Goal: Task Accomplishment & Management: Use online tool/utility

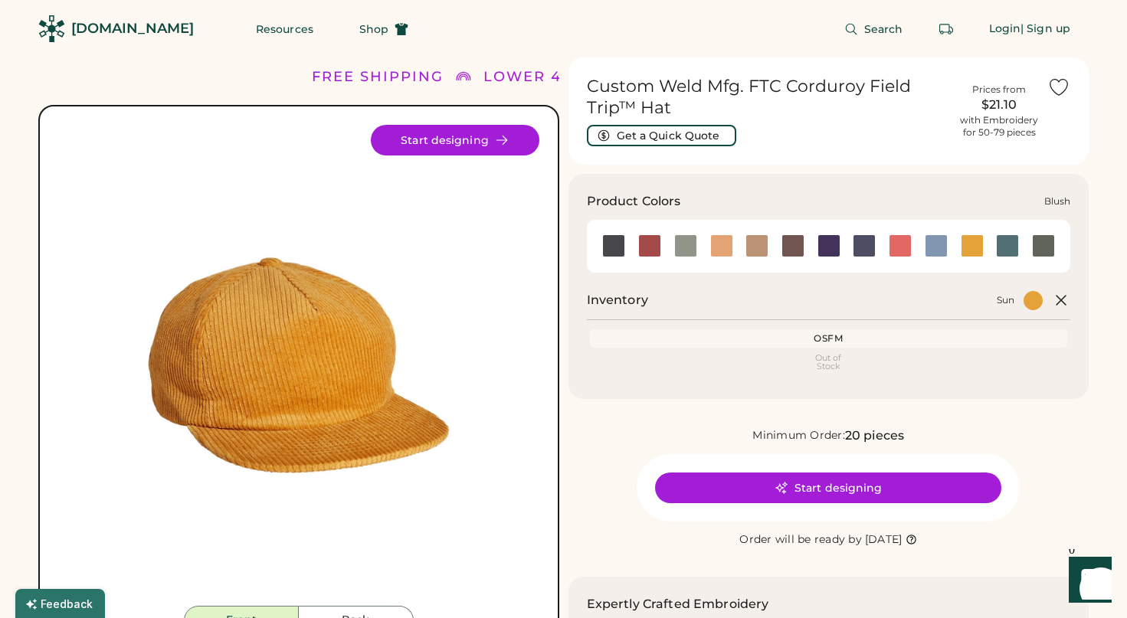
click at [641, 247] on div at bounding box center [649, 245] width 23 height 23
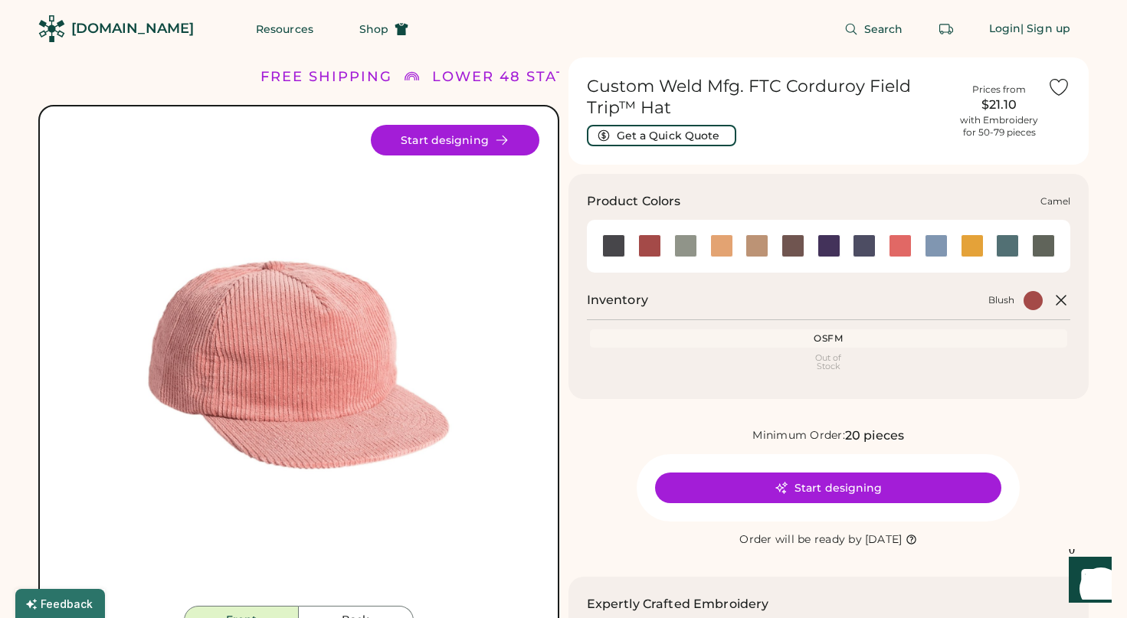
click at [723, 248] on div at bounding box center [721, 245] width 23 height 23
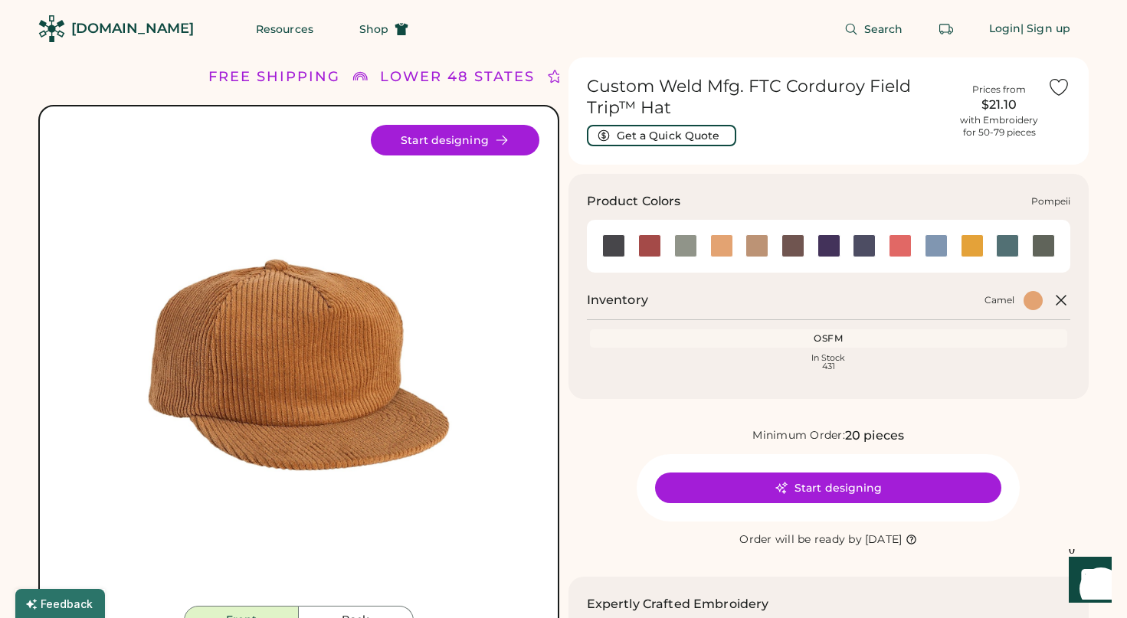
click at [896, 247] on div at bounding box center [900, 245] width 23 height 23
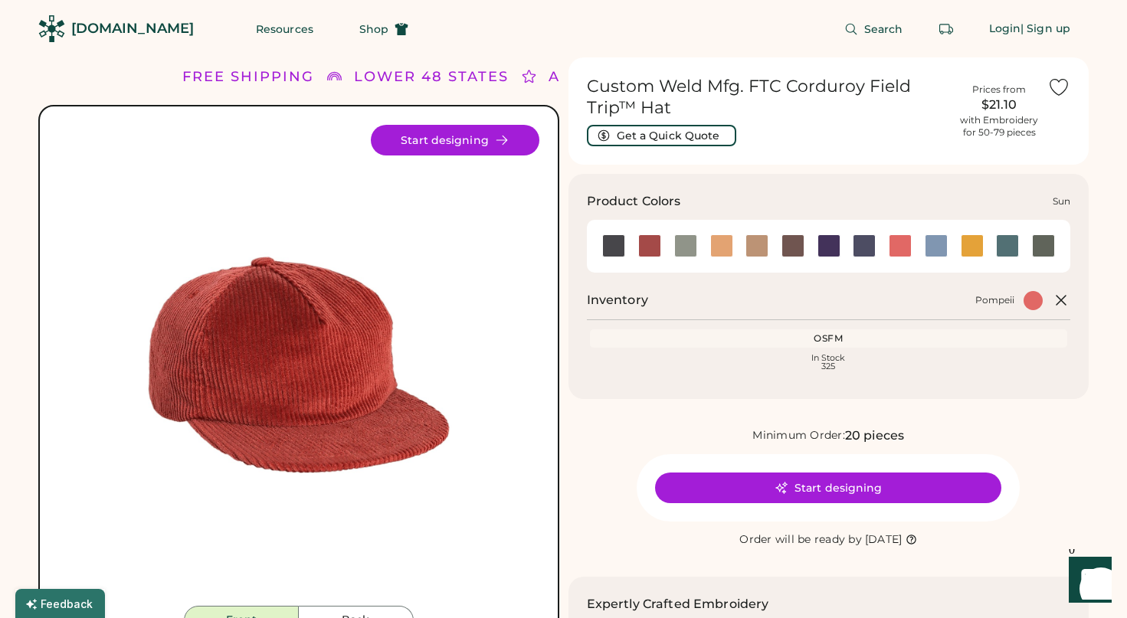
click at [976, 244] on div at bounding box center [972, 245] width 23 height 23
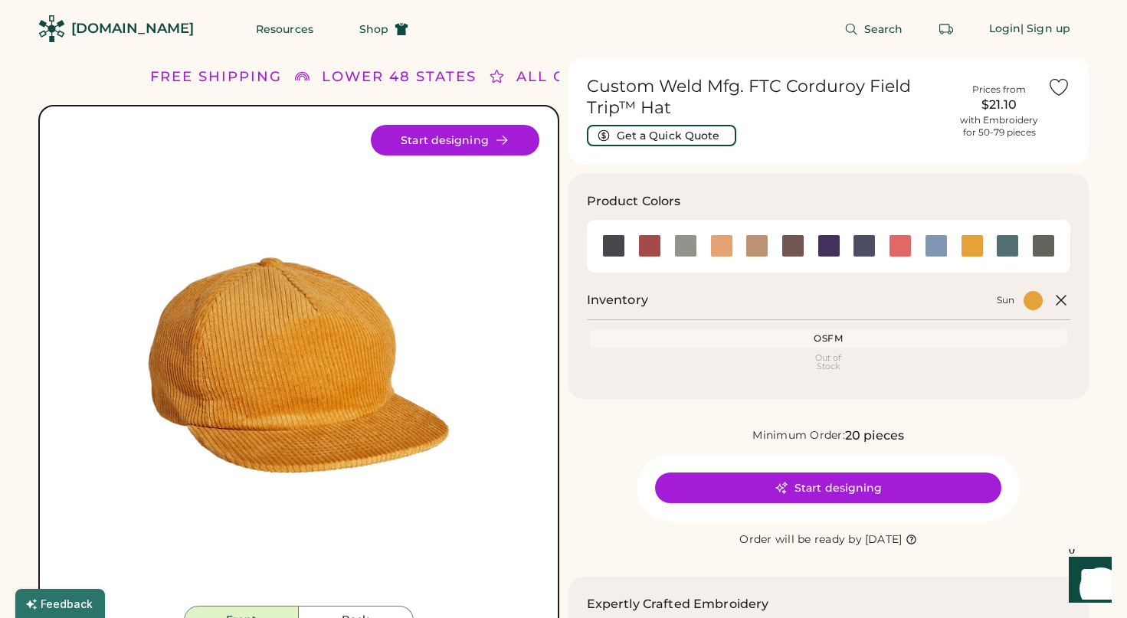
scroll to position [147, 0]
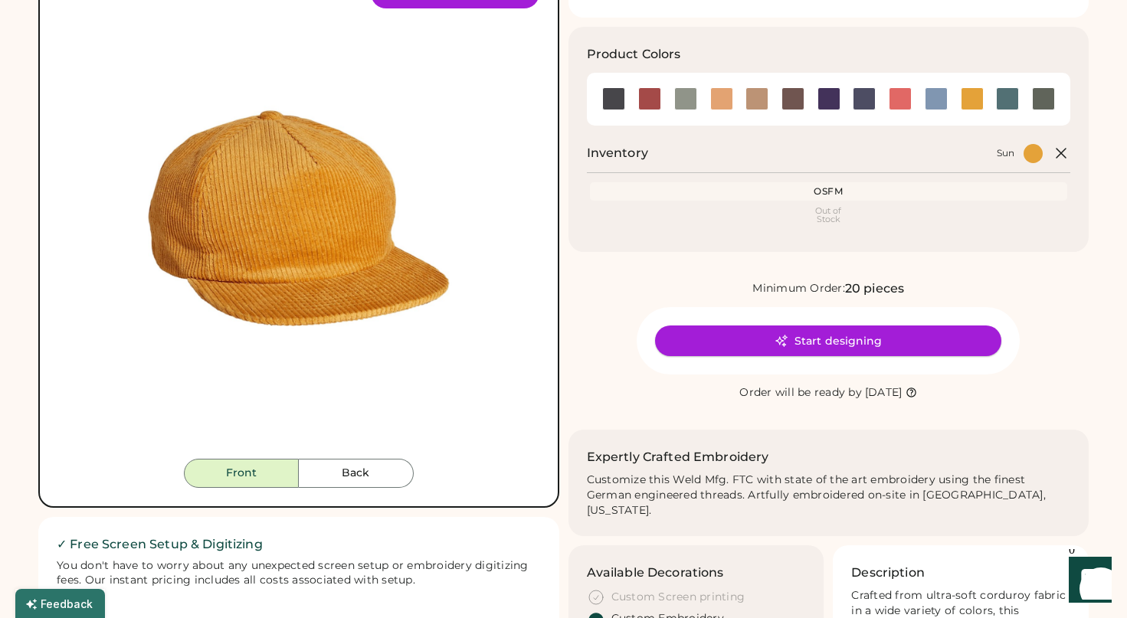
click at [854, 336] on button "Start designing" at bounding box center [828, 341] width 346 height 31
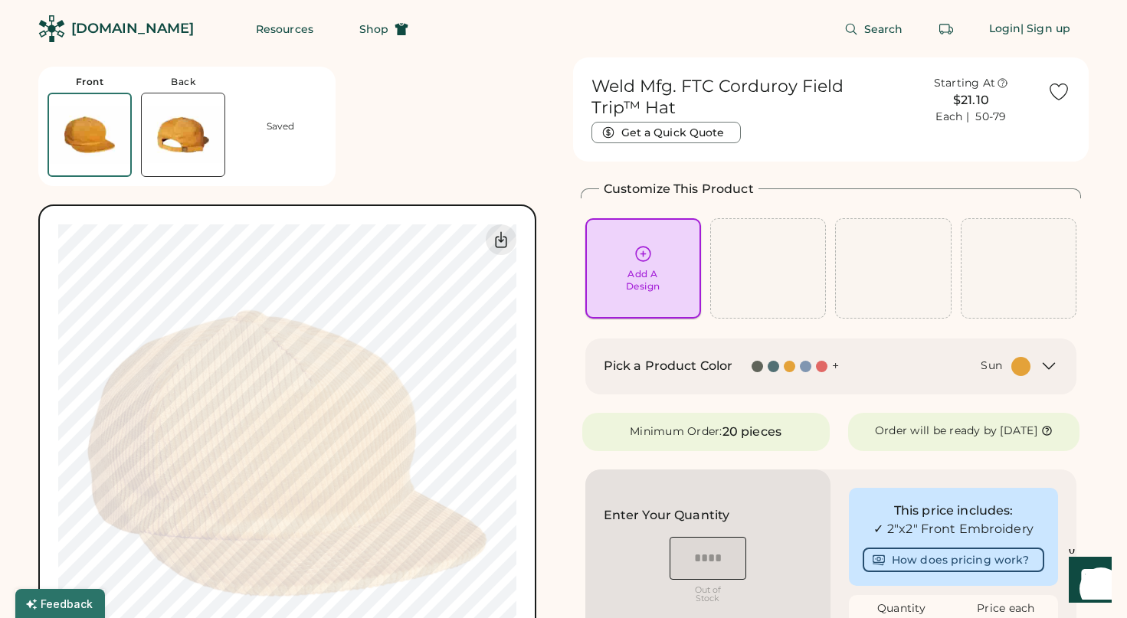
scroll to position [218, 0]
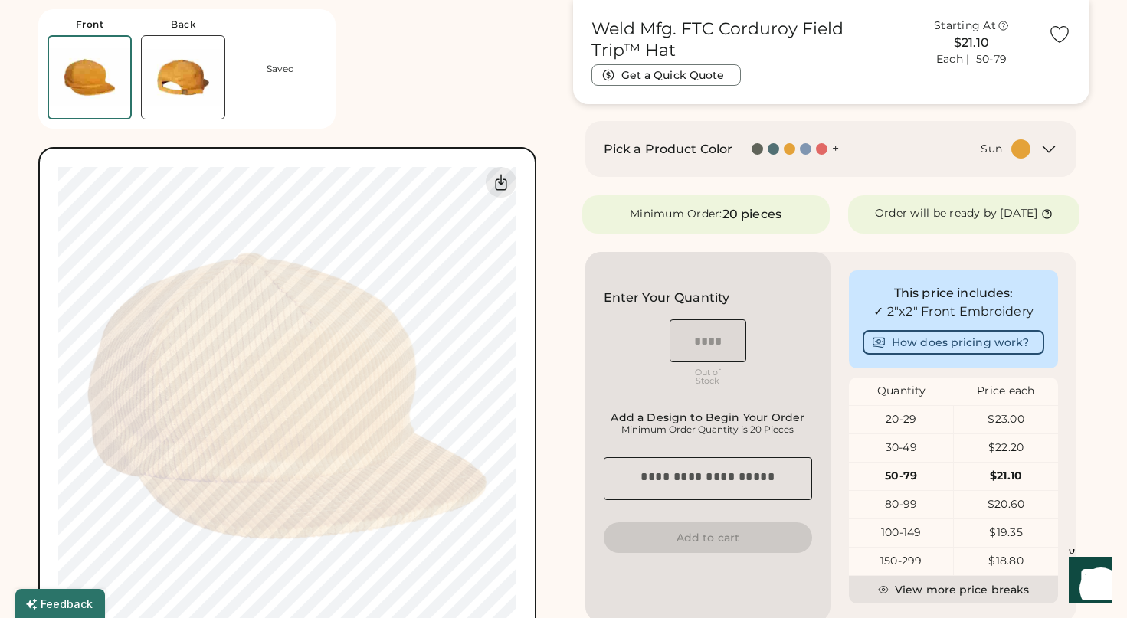
click at [786, 148] on div at bounding box center [789, 148] width 11 height 11
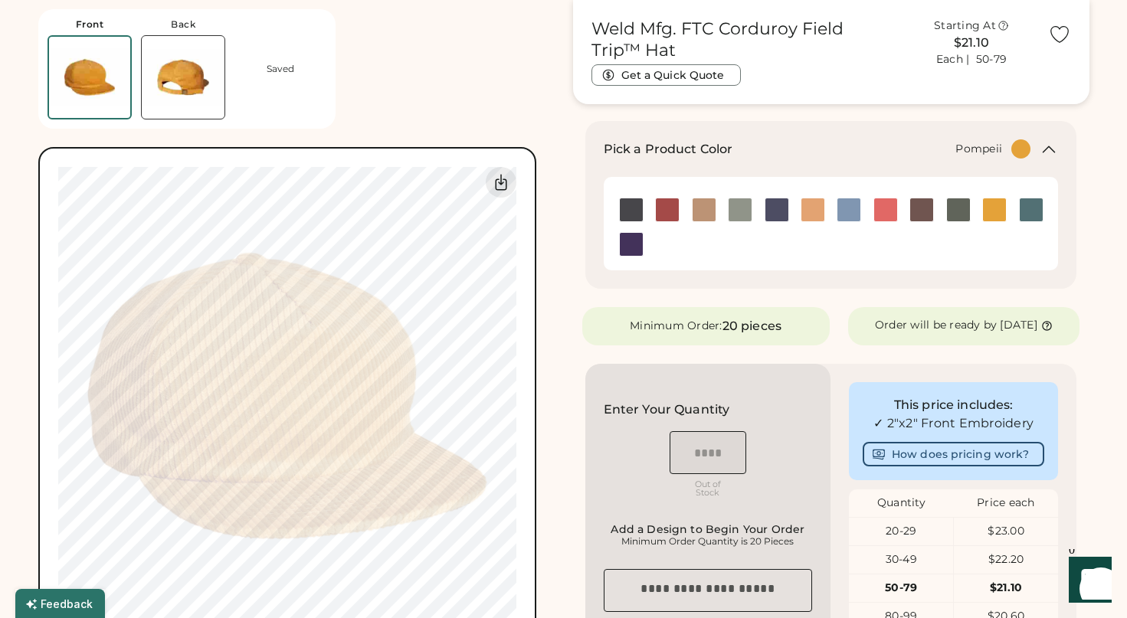
click at [883, 203] on img at bounding box center [885, 209] width 23 height 23
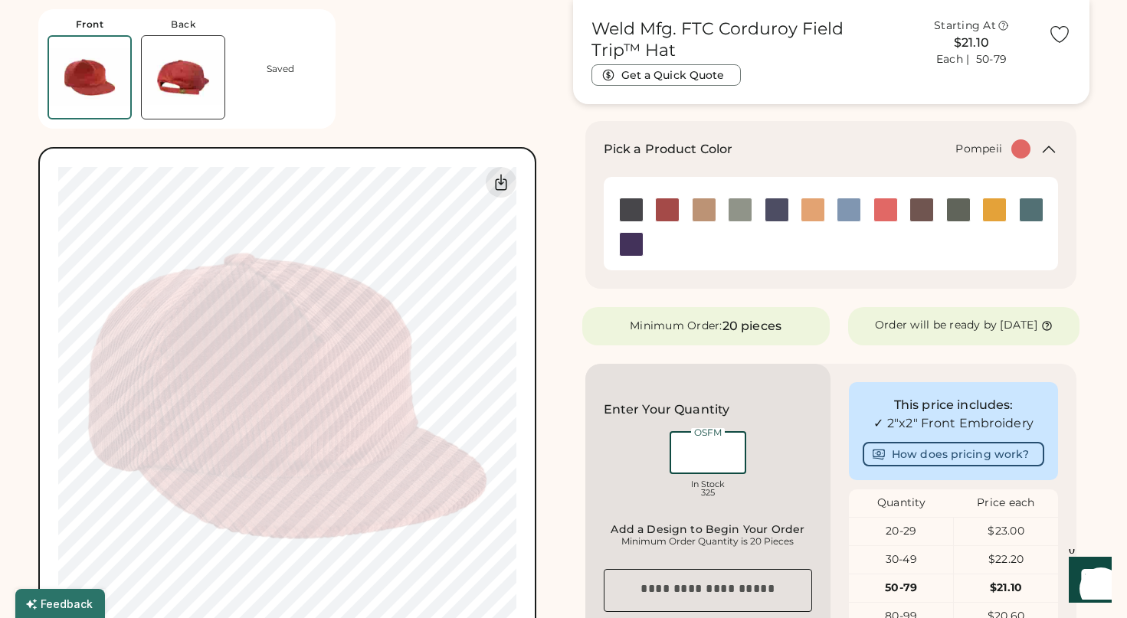
click at [720, 471] on input "input" at bounding box center [708, 452] width 77 height 43
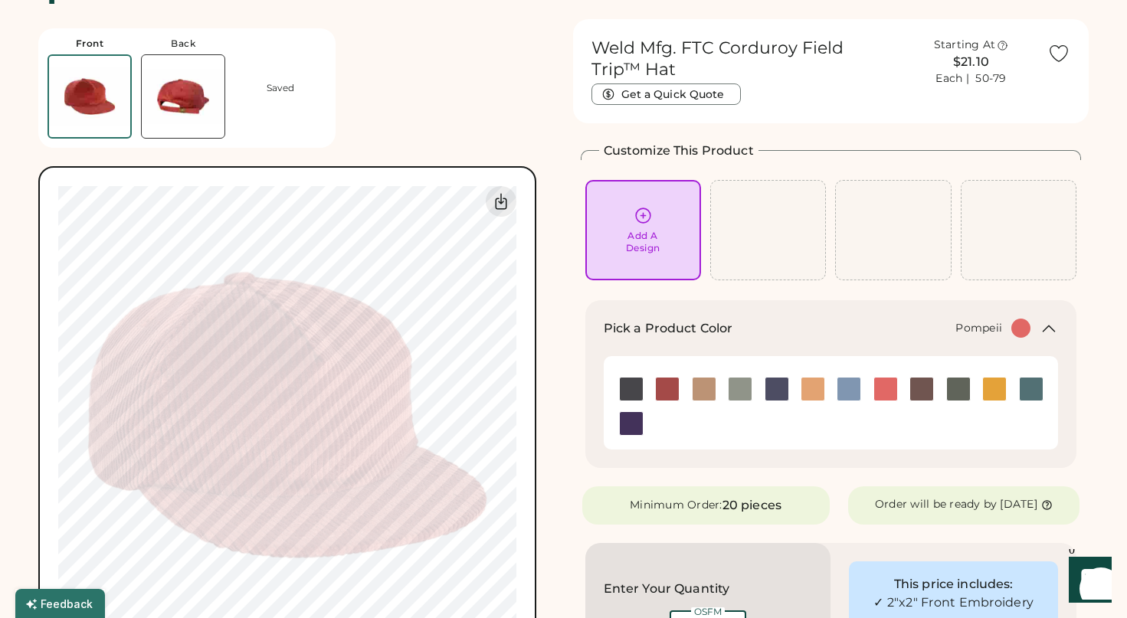
scroll to position [0, 0]
